Goal: Use online tool/utility: Utilize a website feature to perform a specific function

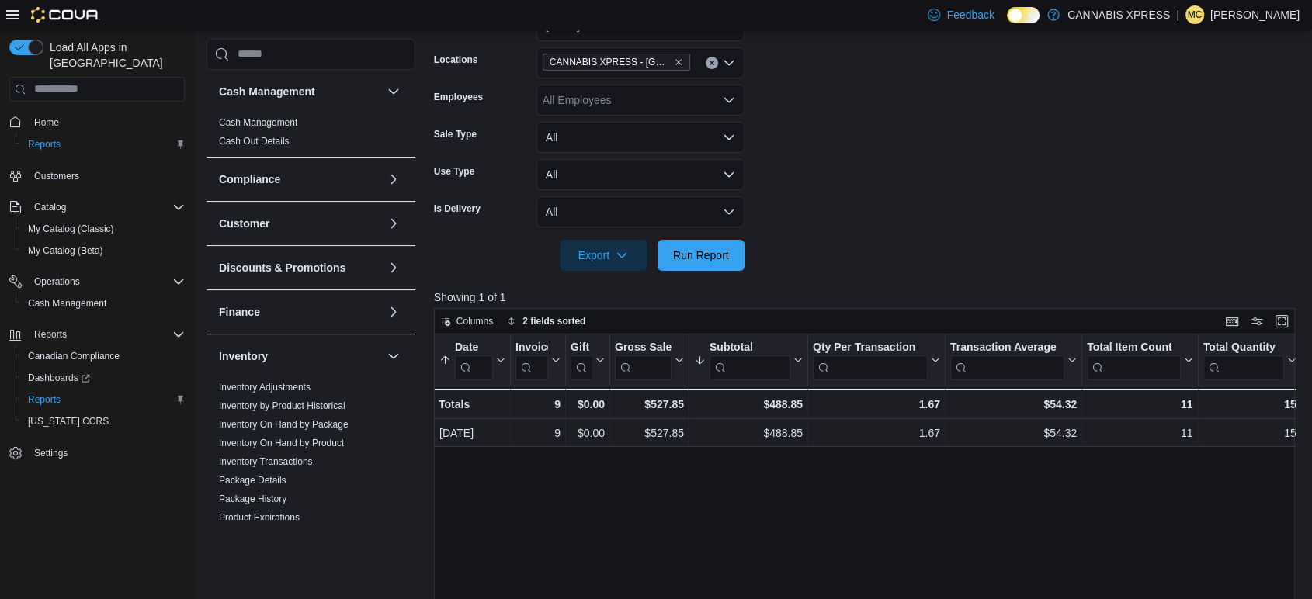
scroll to position [262, 0]
click at [686, 262] on span "Run Report" at bounding box center [701, 253] width 68 height 31
